Goal: Information Seeking & Learning: Learn about a topic

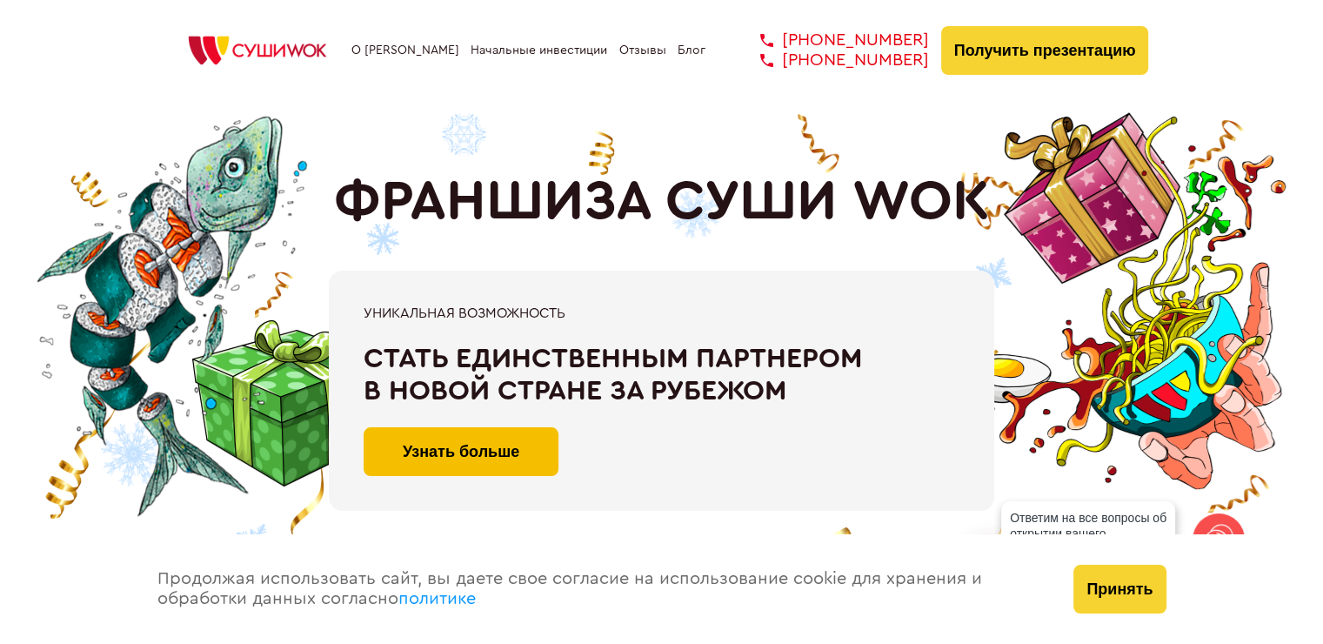
click at [398, 451] on button "Узнать больше" at bounding box center [461, 451] width 195 height 49
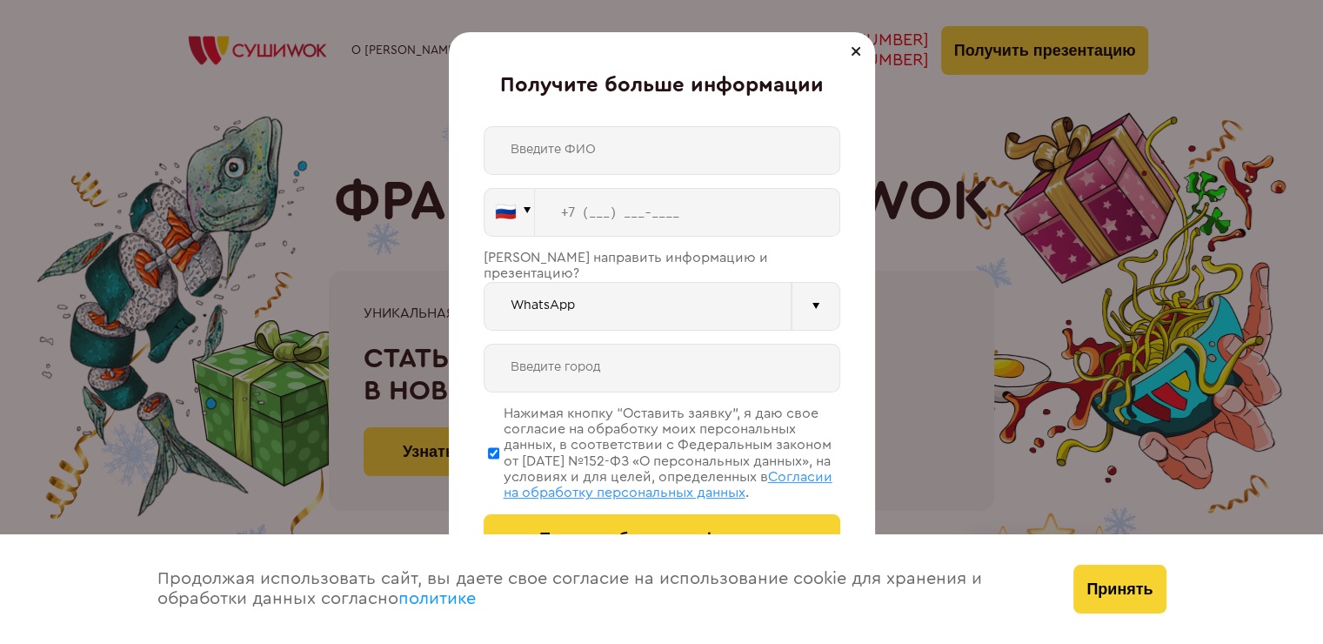
click at [850, 49] on div at bounding box center [856, 51] width 21 height 21
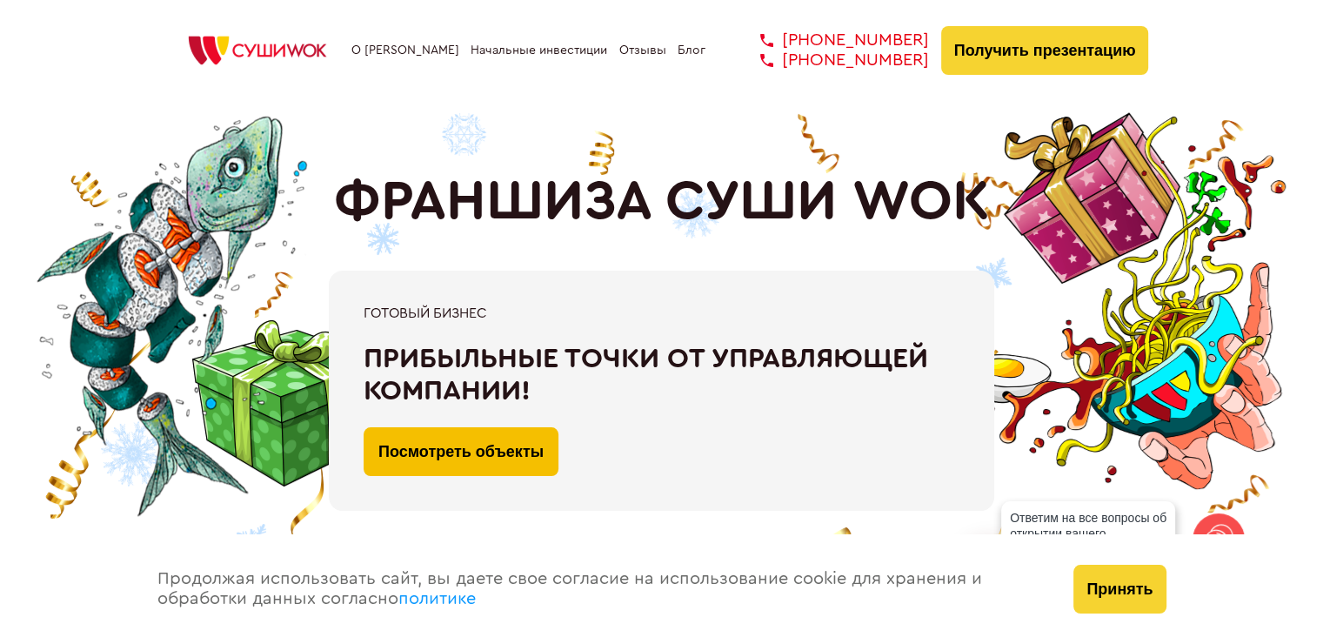
click at [465, 442] on link "Посмотреть объекты" at bounding box center [461, 451] width 195 height 49
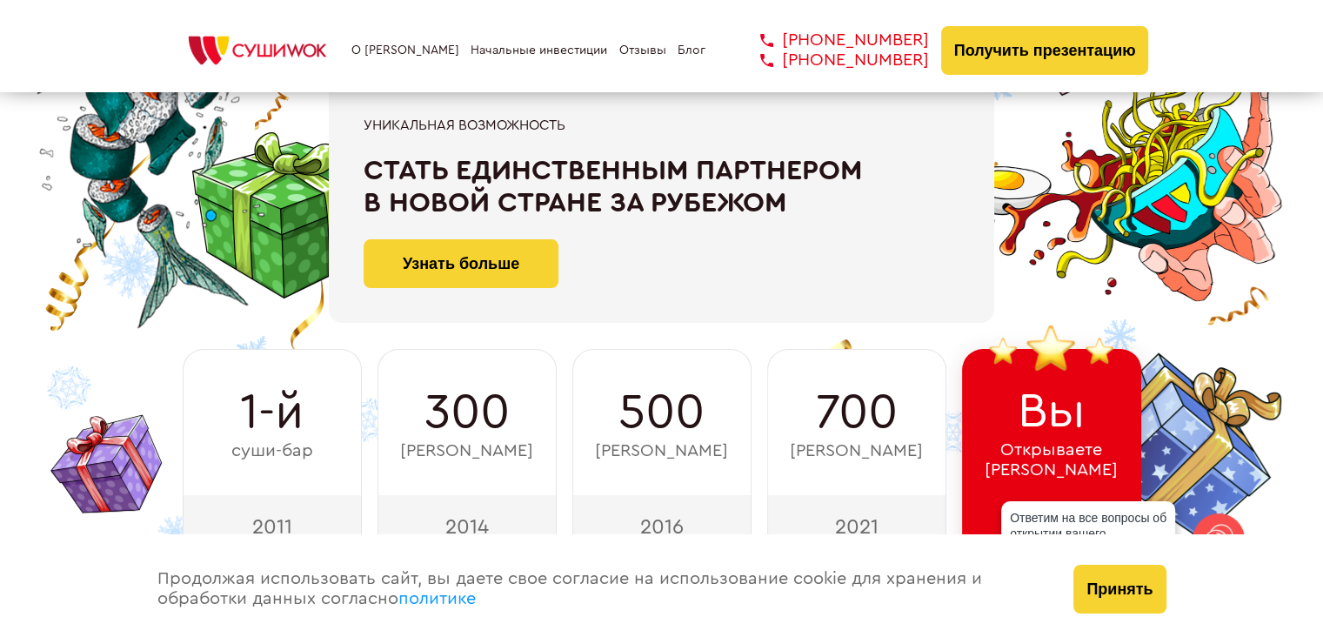
scroll to position [191, 0]
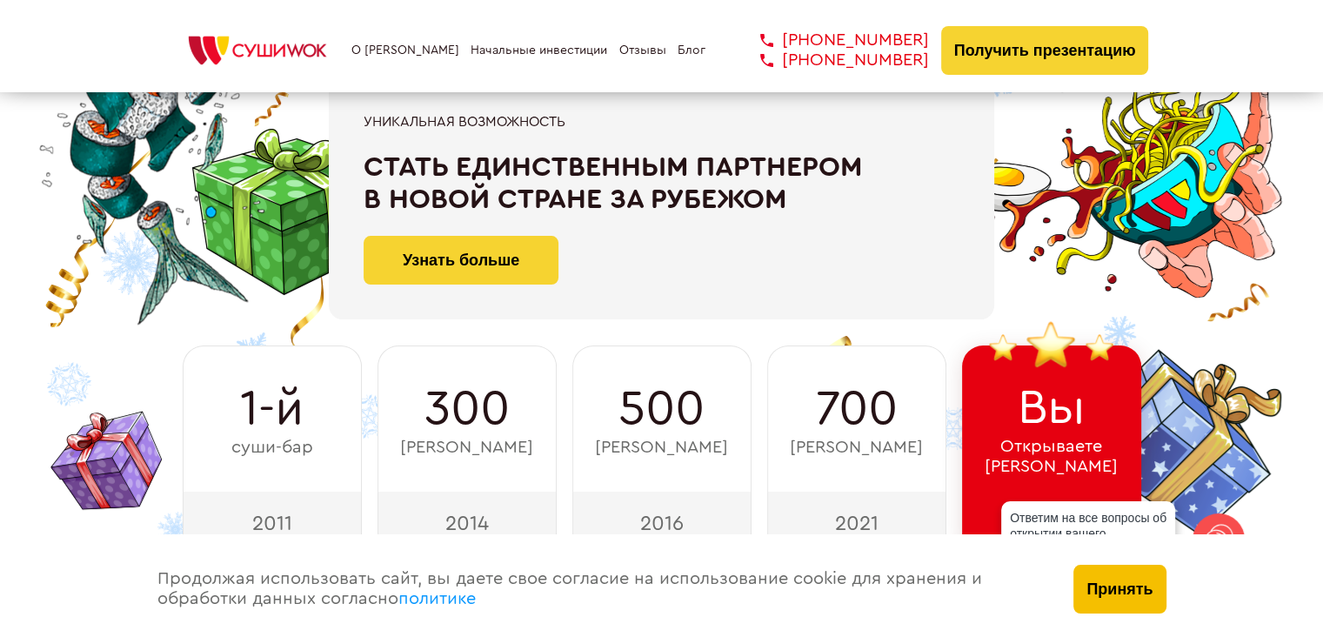
click at [1104, 595] on button "Принять" at bounding box center [1120, 589] width 92 height 49
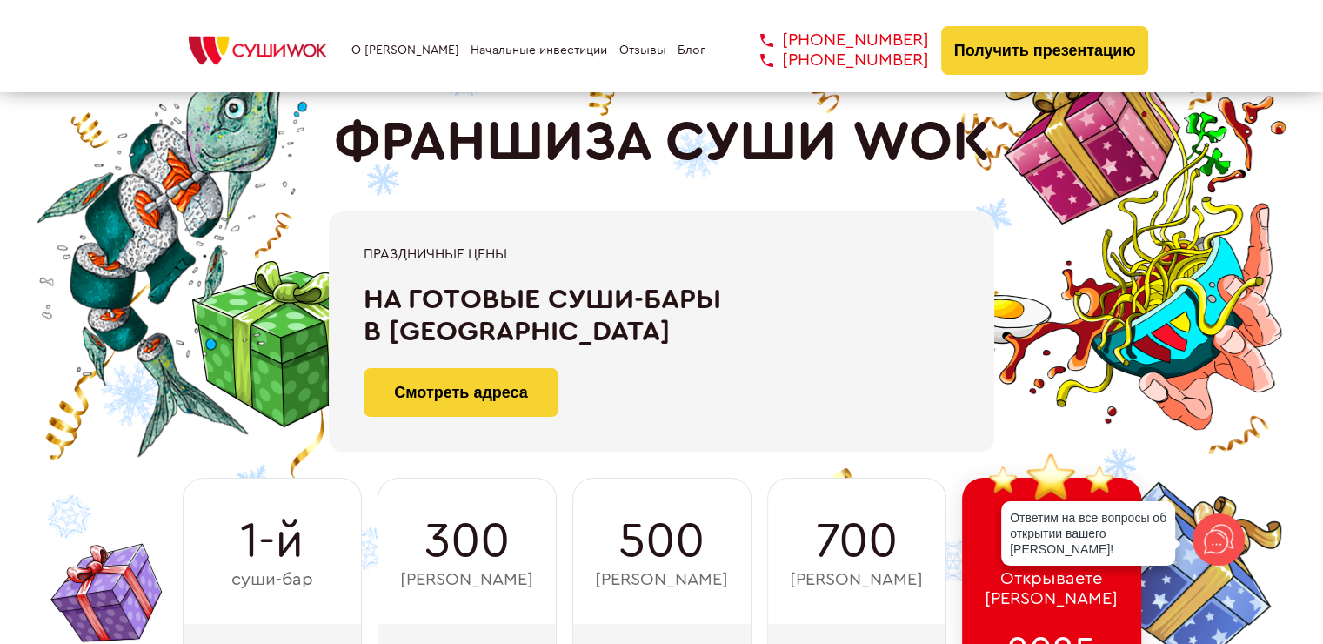
scroll to position [0, 0]
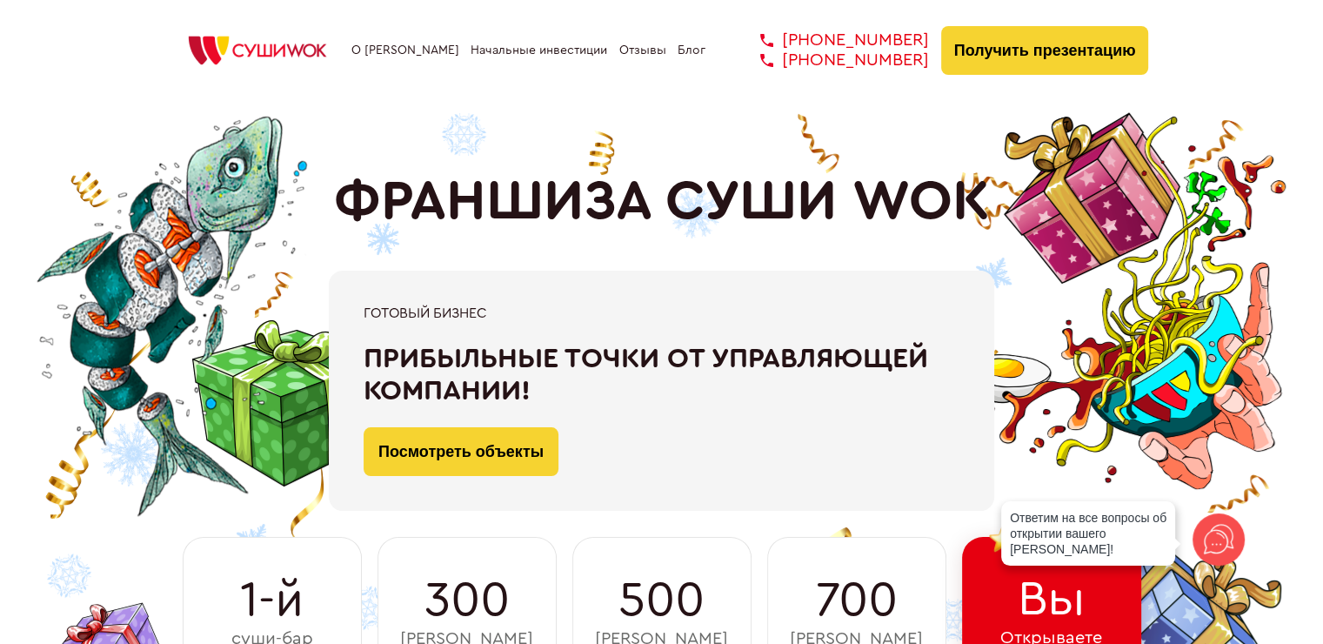
click at [629, 52] on link "Отзывы" at bounding box center [642, 50] width 47 height 14
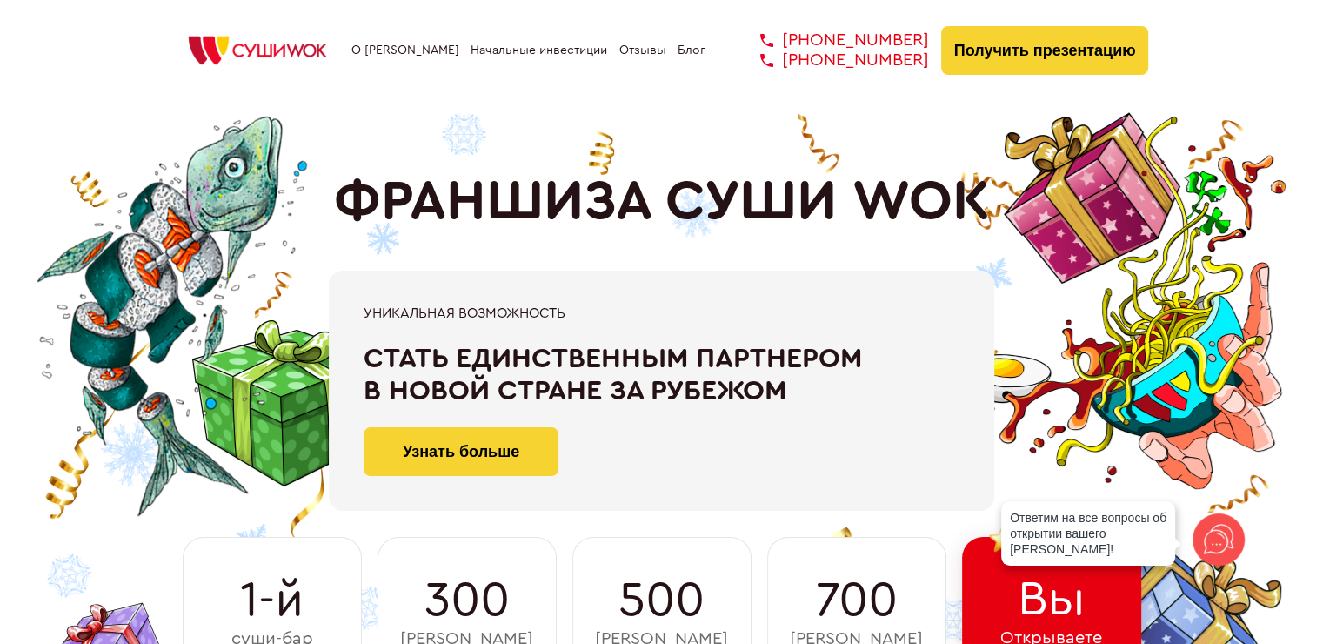
click at [396, 45] on link "О [PERSON_NAME]" at bounding box center [405, 50] width 108 height 14
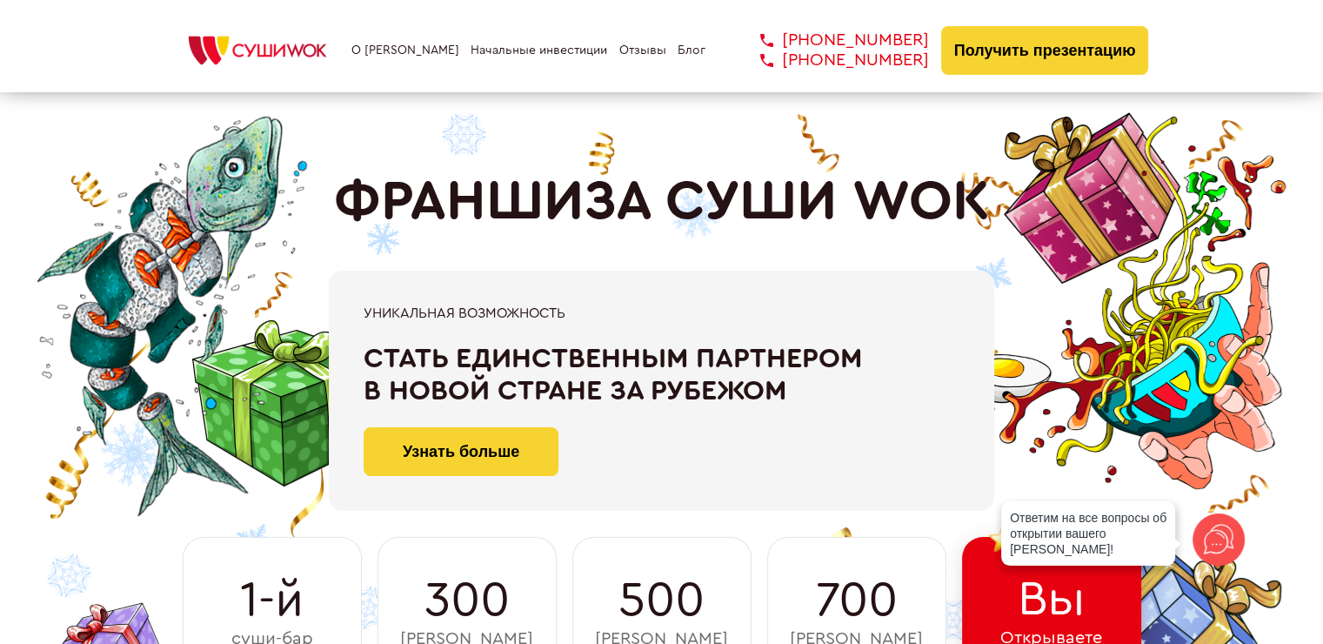
scroll to position [1163, 0]
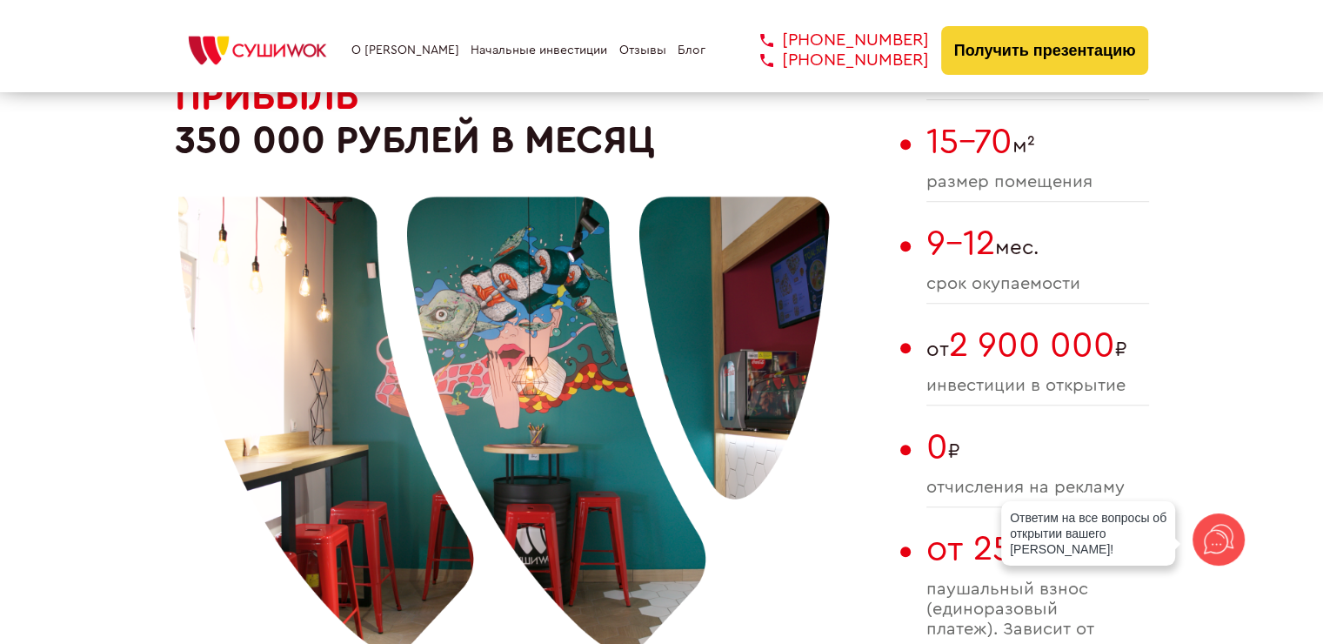
click at [481, 45] on link "Начальные инвестиции" at bounding box center [539, 50] width 137 height 14
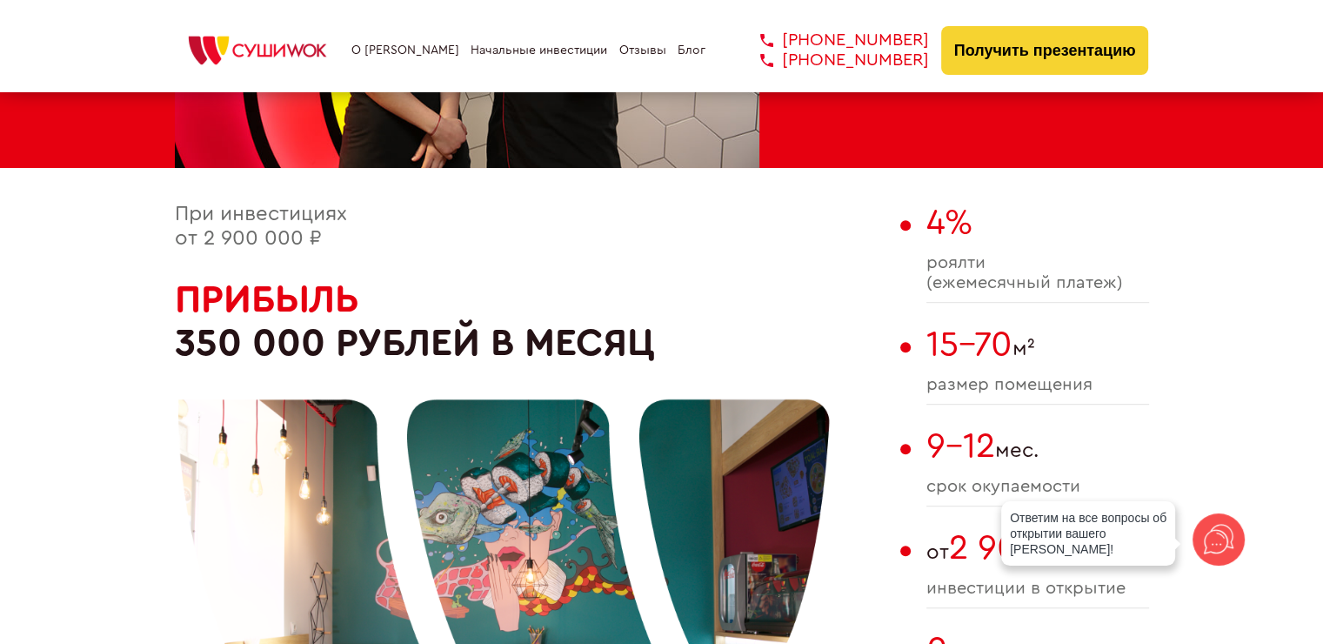
scroll to position [957, 0]
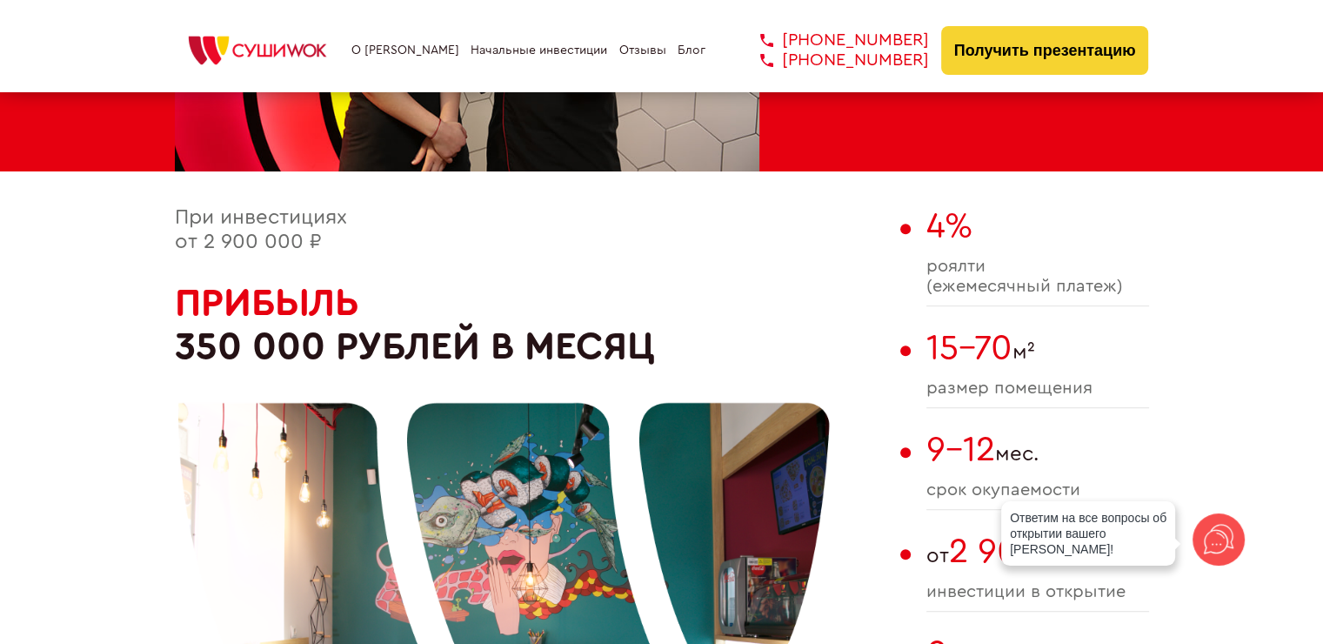
click at [687, 54] on link "Блог" at bounding box center [692, 50] width 28 height 14
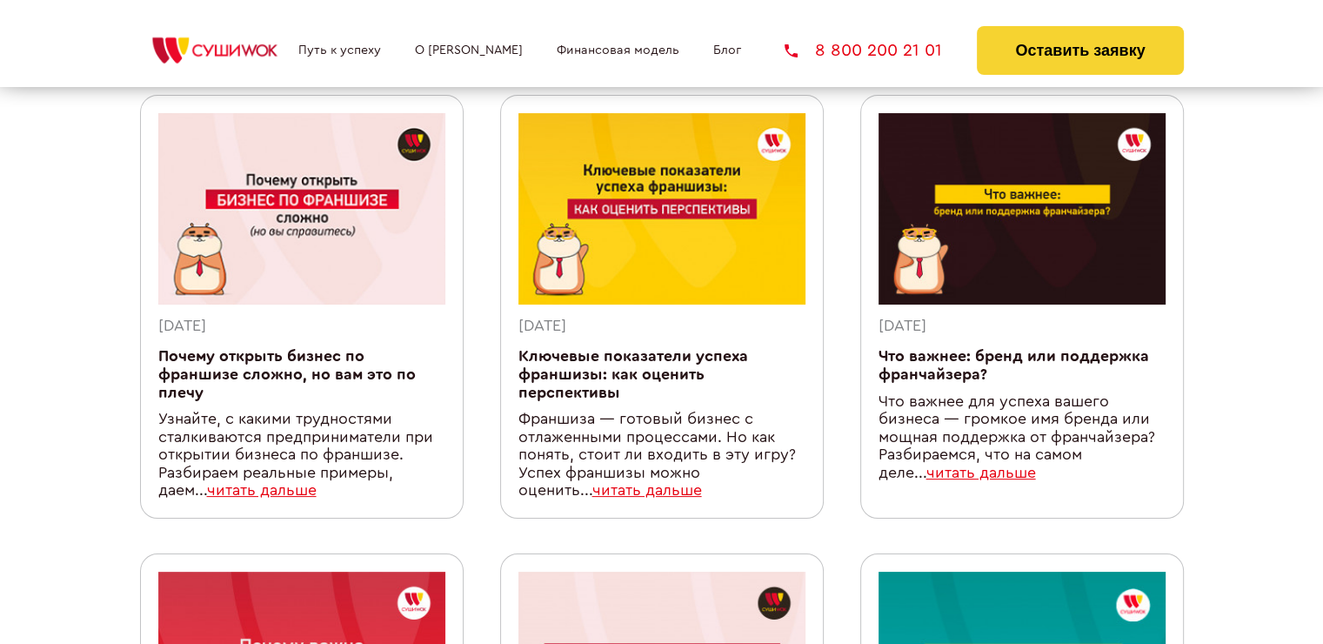
scroll to position [151, 0]
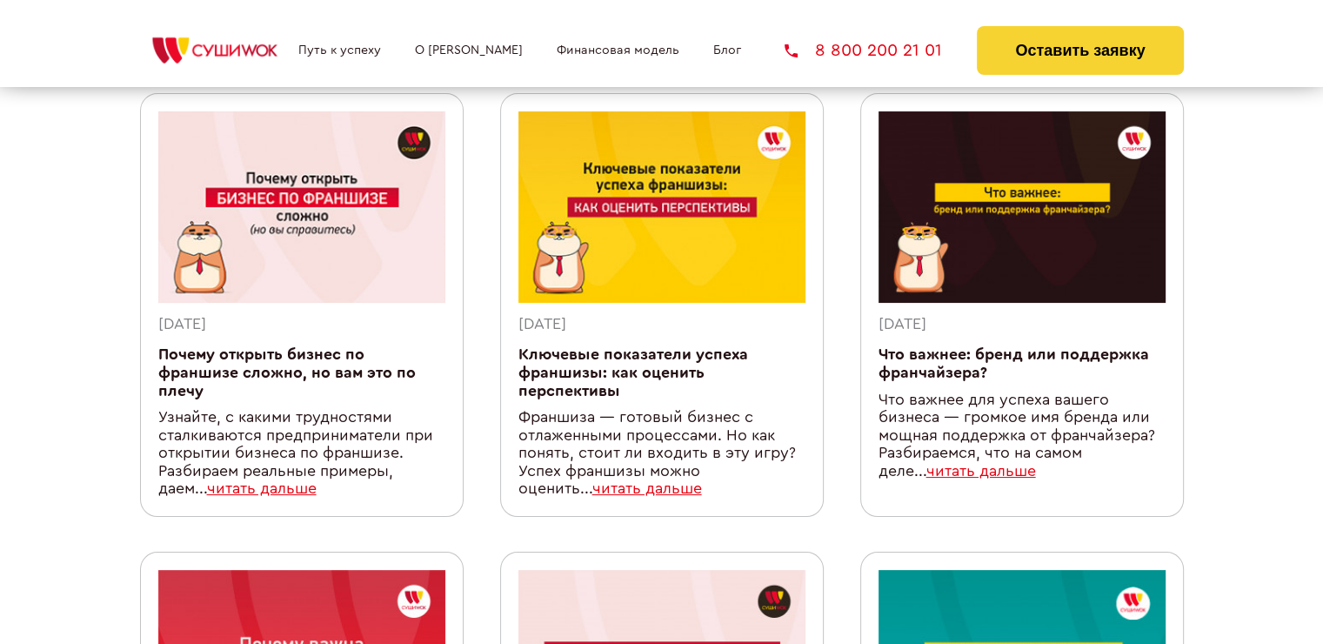
click at [244, 491] on link "читать дальше" at bounding box center [262, 488] width 110 height 15
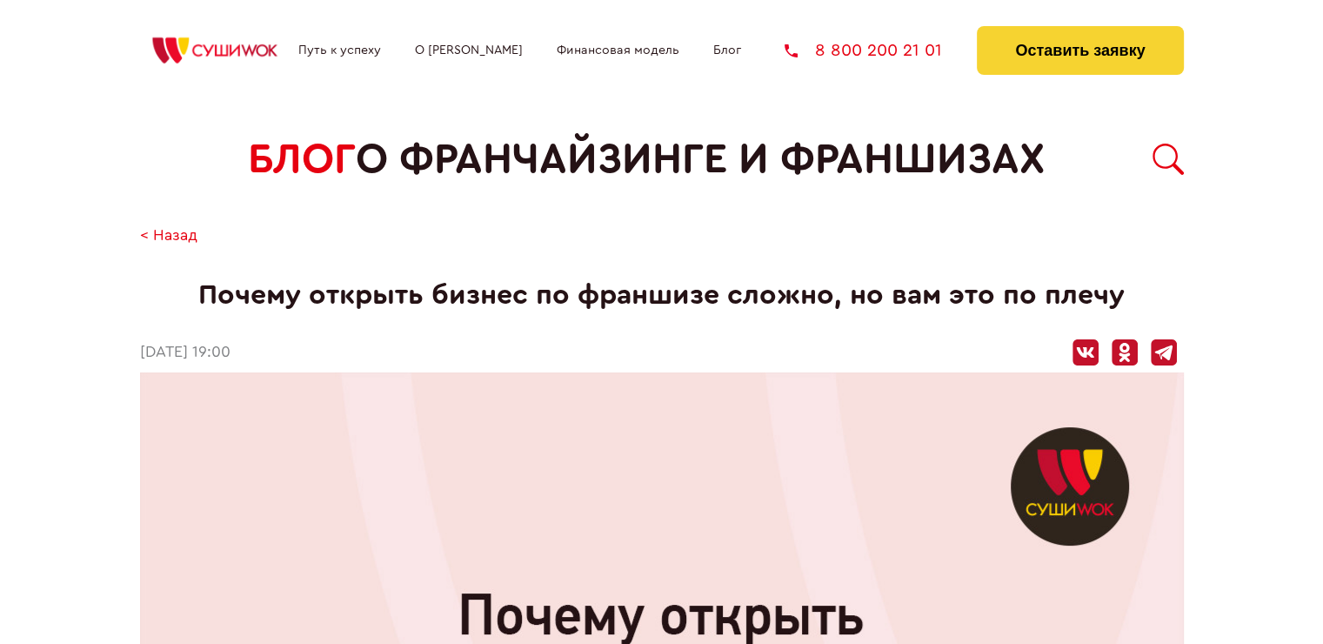
click at [183, 237] on link "< Назад" at bounding box center [168, 236] width 57 height 18
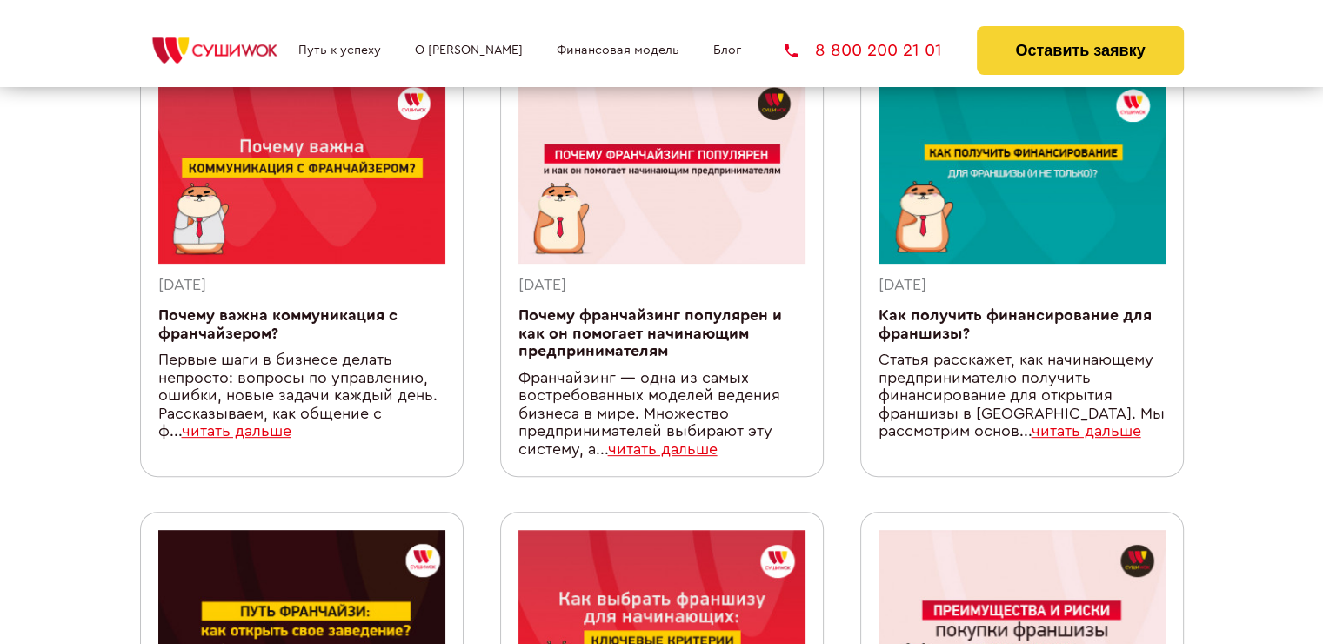
scroll to position [647, 0]
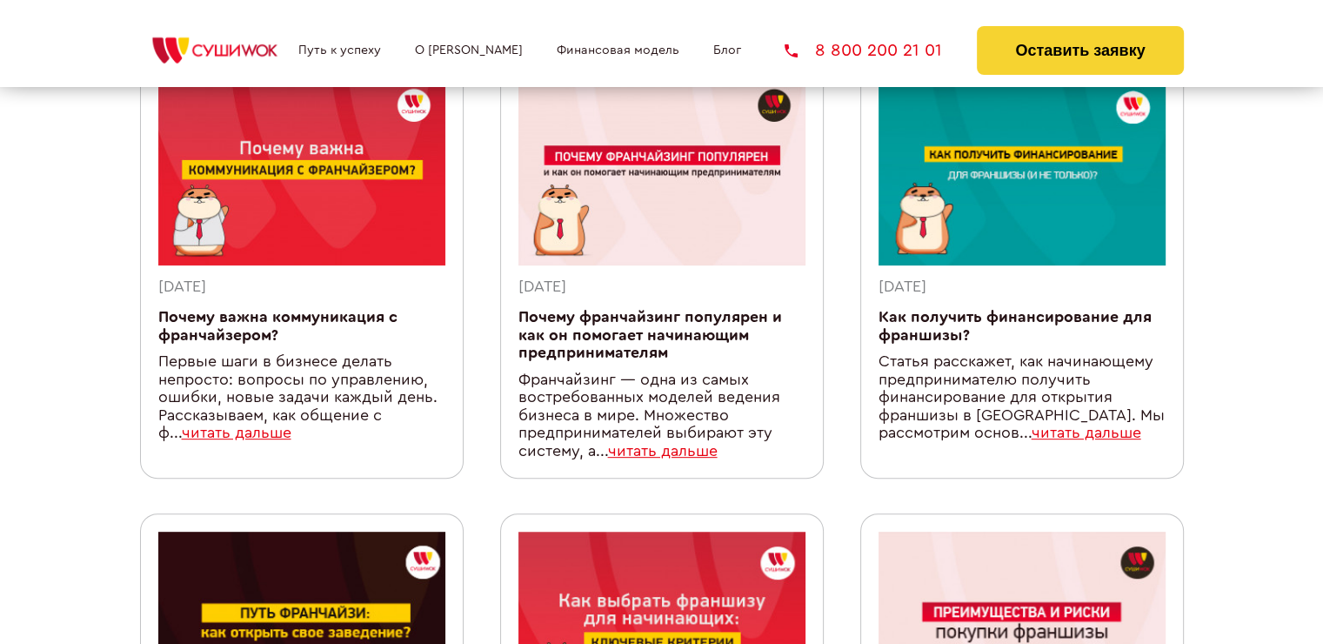
click at [1032, 440] on link "читать дальше" at bounding box center [1087, 432] width 110 height 15
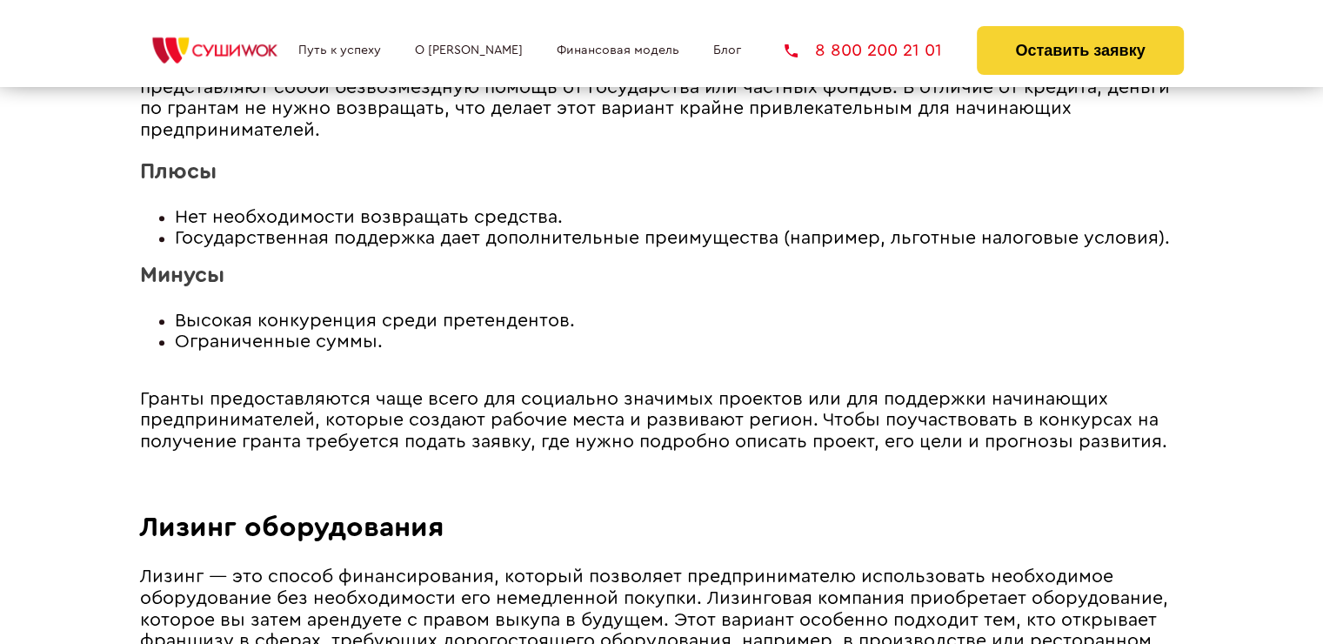
scroll to position [2007, 0]
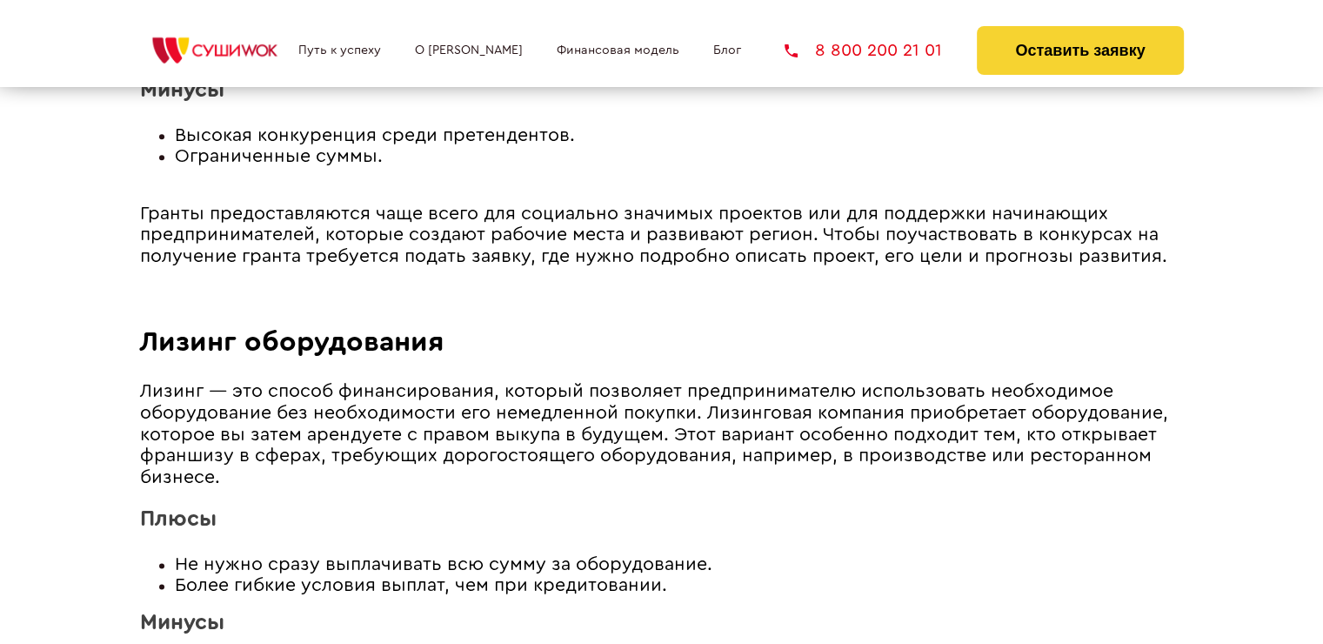
click at [466, 489] on article "Статья расскажет, как начинающему предпринимателю получить финансирование для о…" at bounding box center [662, 294] width 1044 height 2730
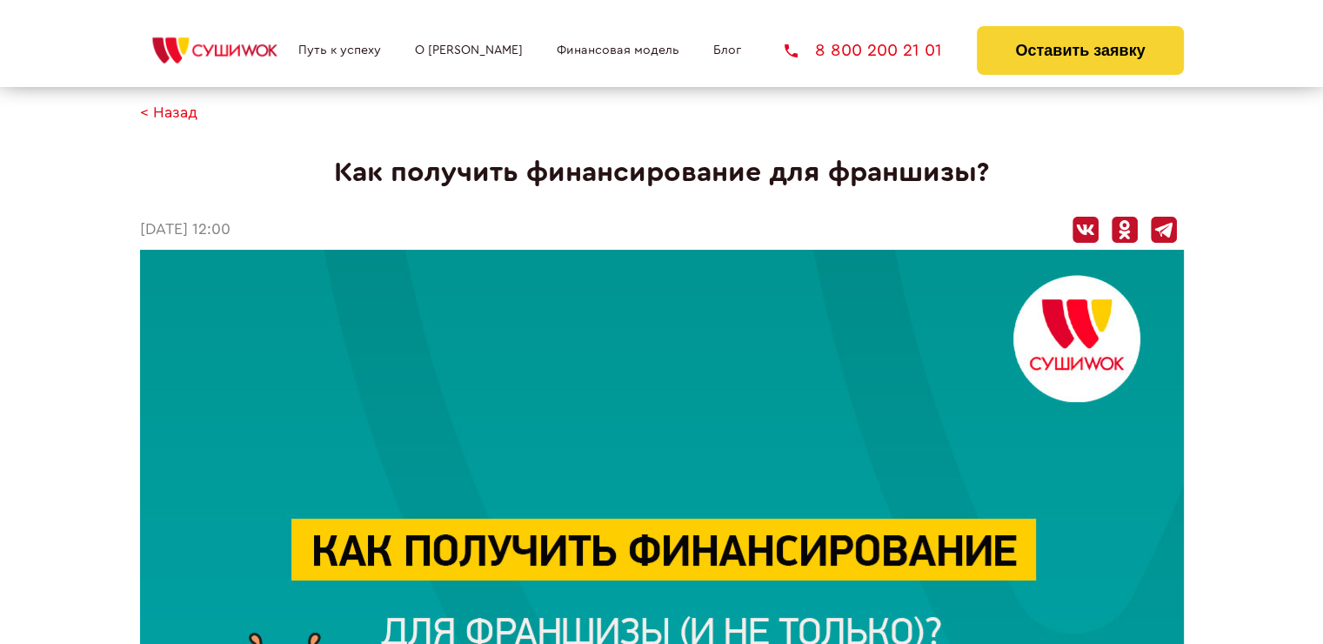
scroll to position [0, 0]
